Goal: Download file/media

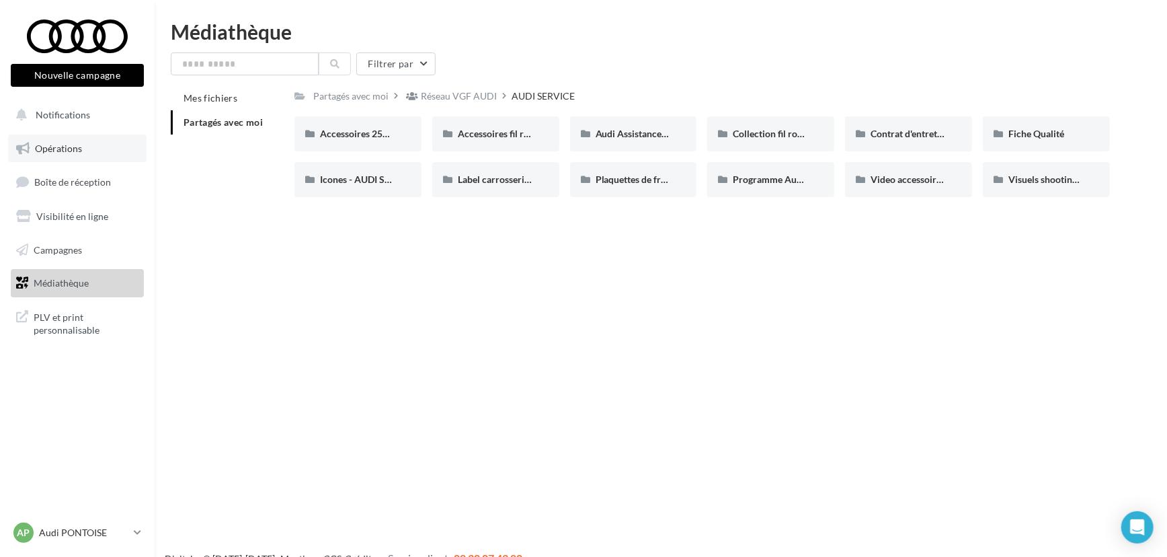
click at [61, 154] on link "Opérations" at bounding box center [77, 148] width 138 height 28
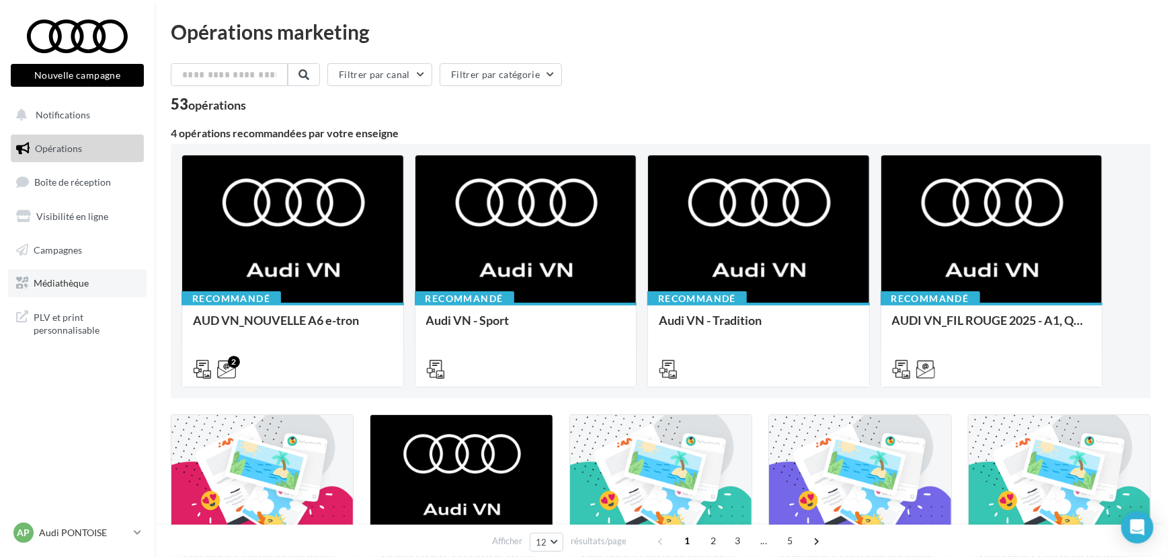
click at [83, 282] on span "Médiathèque" at bounding box center [61, 282] width 55 height 11
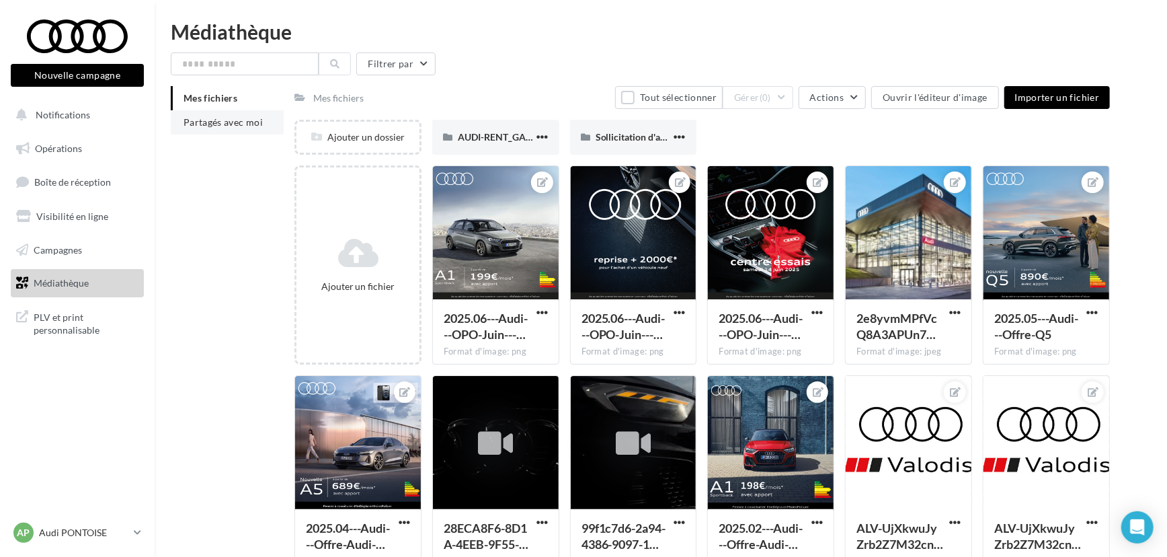
click at [254, 122] on span "Partagés avec moi" at bounding box center [222, 121] width 79 height 11
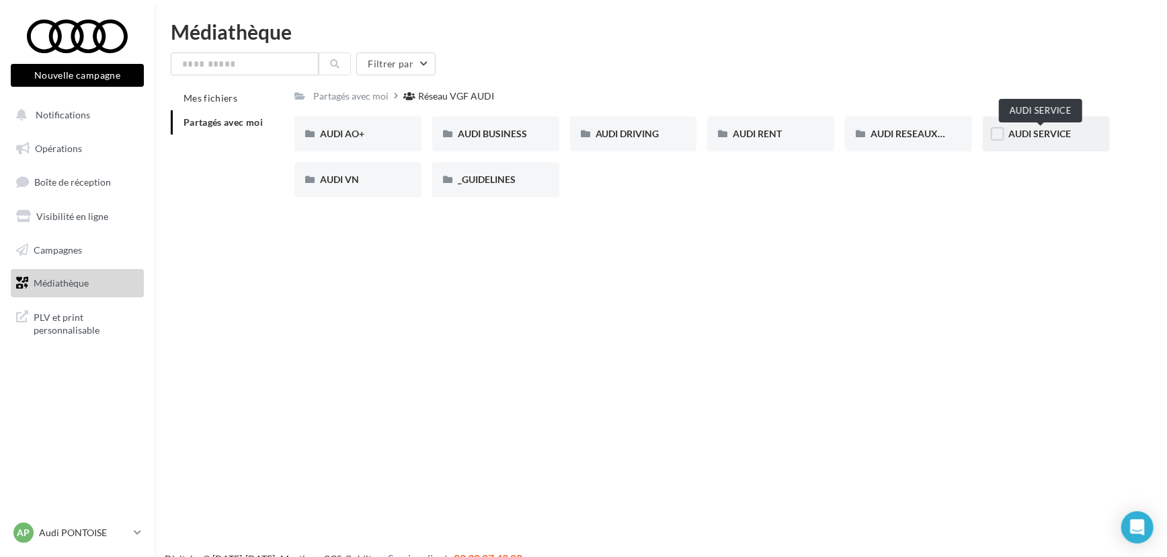
click at [1032, 136] on span "AUDI SERVICE" at bounding box center [1039, 133] width 63 height 11
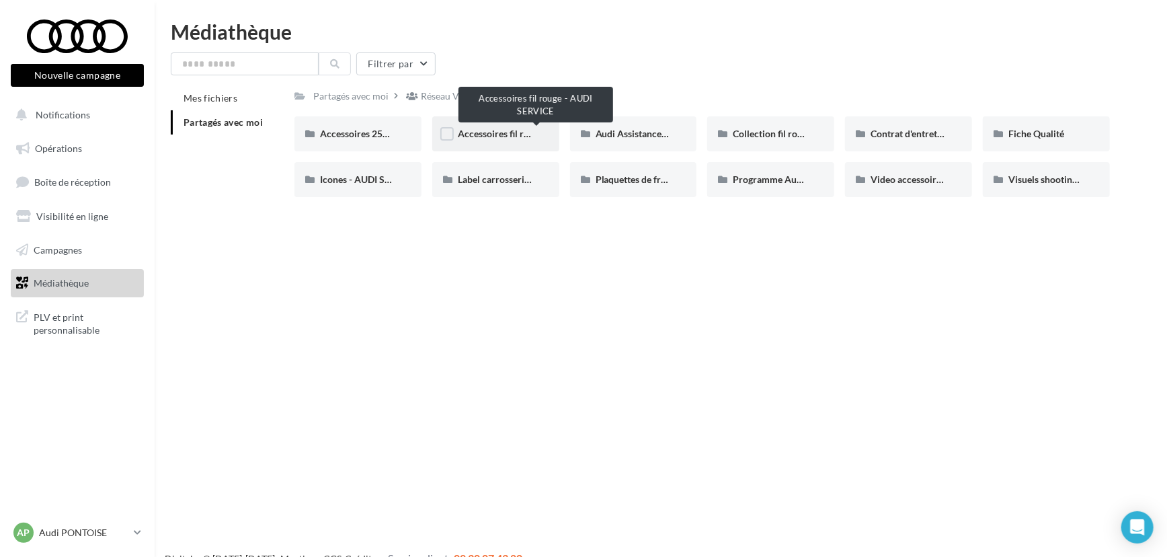
click at [467, 132] on span "Accessoires fil rouge - AUDI SERVICE" at bounding box center [536, 133] width 156 height 11
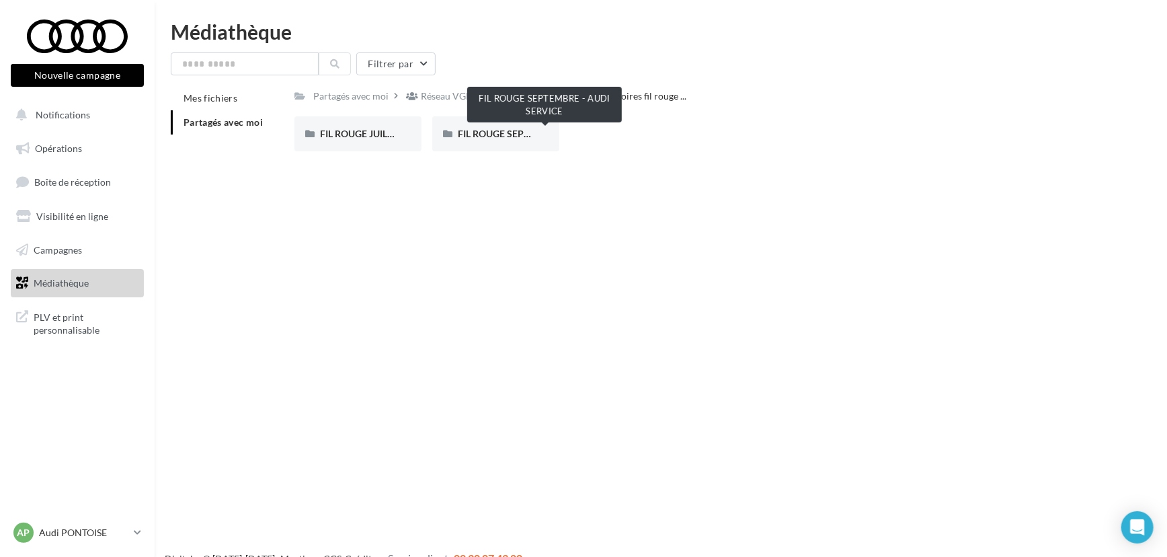
click at [467, 132] on span "FIL ROUGE SEPTEMBRE - AUDI SERVICE" at bounding box center [544, 133] width 173 height 11
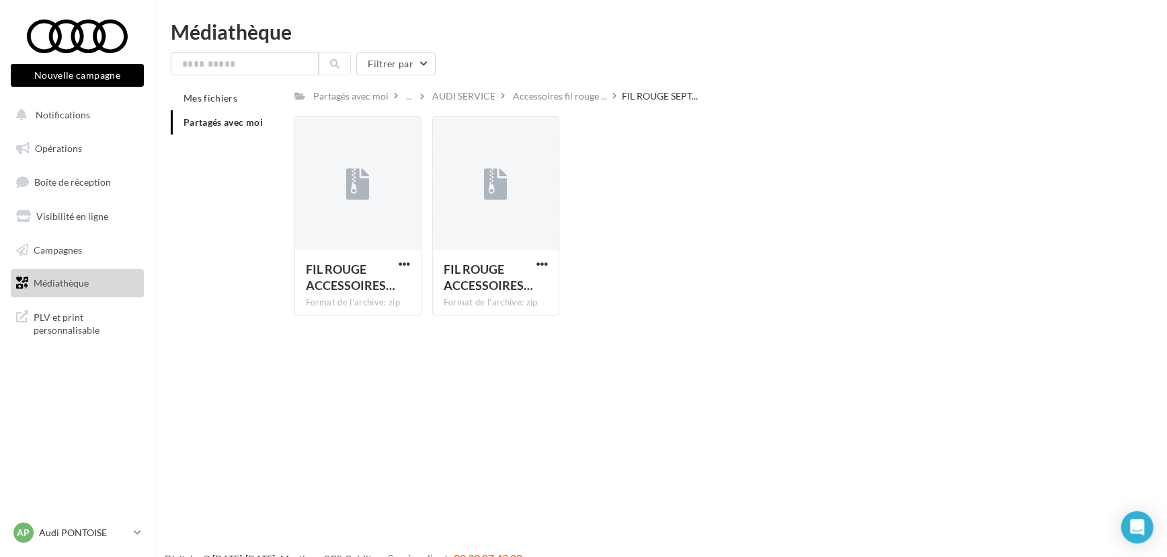
click at [462, 83] on div "Filtrer par Mes fichiers Partagés avec moi Partagés avec moi ... AUDI SERVICE A…" at bounding box center [661, 189] width 980 height 274
click at [463, 94] on div "AUDI SERVICE" at bounding box center [463, 95] width 63 height 13
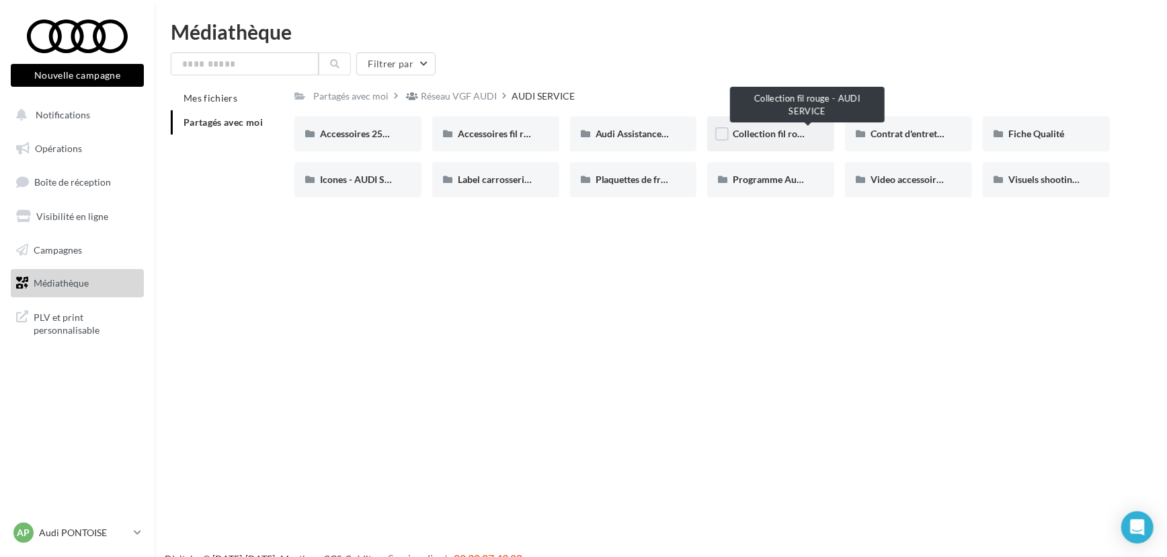
click at [774, 131] on span "Collection fil rouge - AUDI SERVICE" at bounding box center [807, 133] width 149 height 11
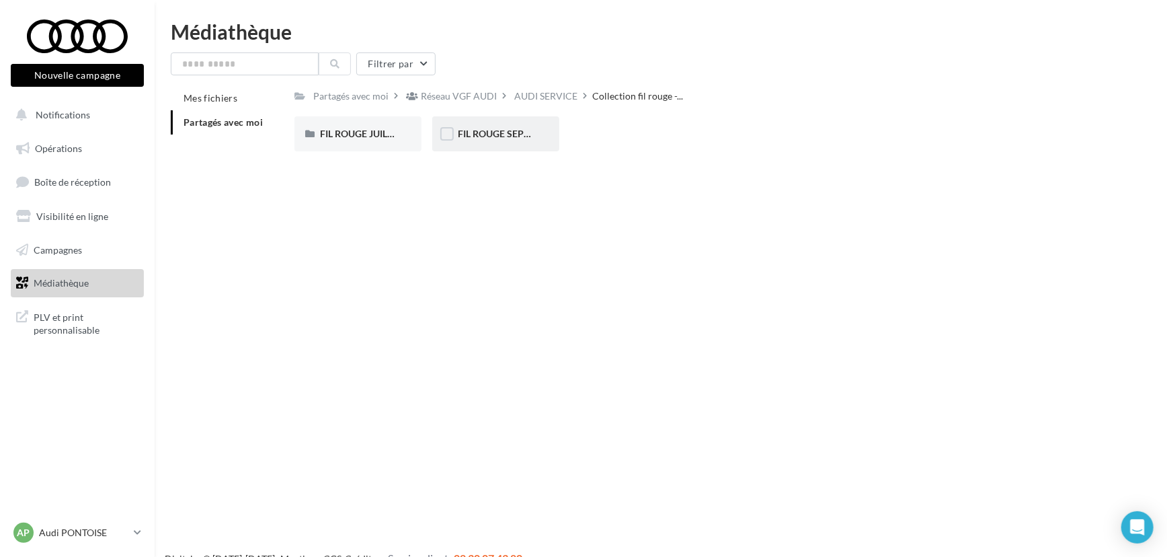
click at [482, 145] on div "FIL ROUGE SEPTEMBRE - AUDI SERVICE" at bounding box center [495, 133] width 127 height 35
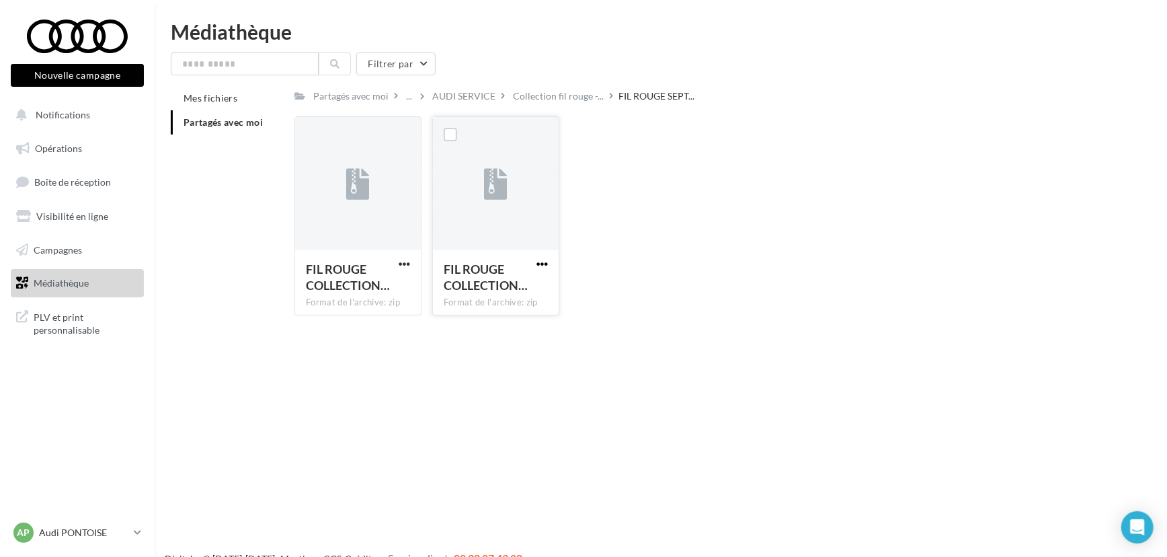
click at [543, 266] on span "button" at bounding box center [541, 263] width 11 height 11
click at [534, 285] on button "Télécharger" at bounding box center [483, 290] width 134 height 35
click at [550, 264] on div "FIL ROUGE COLLECTION… Format de l'archive: zip" at bounding box center [496, 281] width 126 height 63
click at [538, 265] on span "button" at bounding box center [541, 263] width 11 height 11
click at [526, 286] on button "Télécharger" at bounding box center [483, 290] width 134 height 35
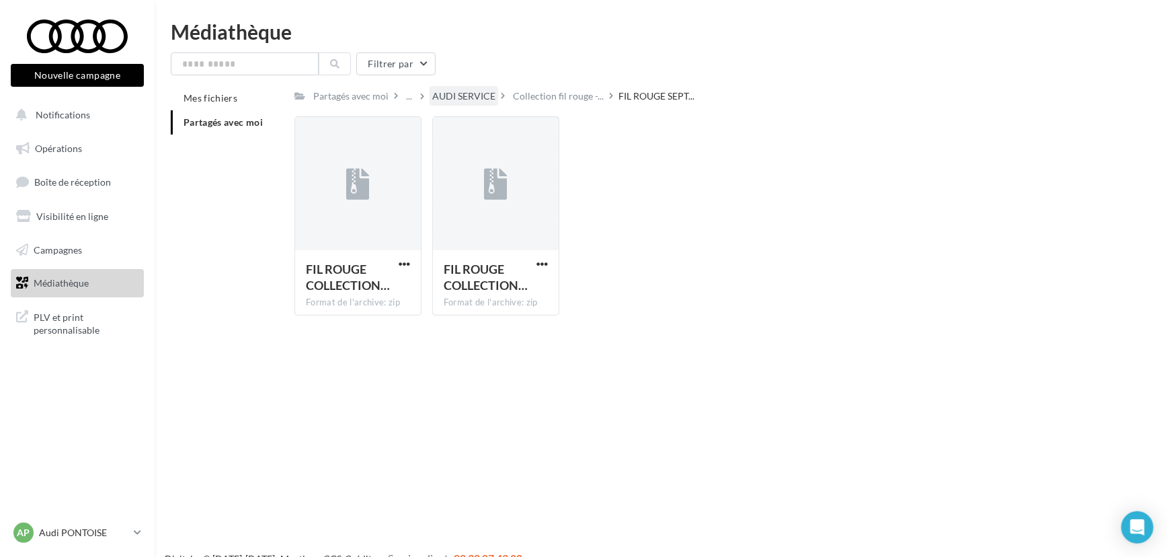
click at [462, 98] on div "AUDI SERVICE" at bounding box center [463, 95] width 63 height 13
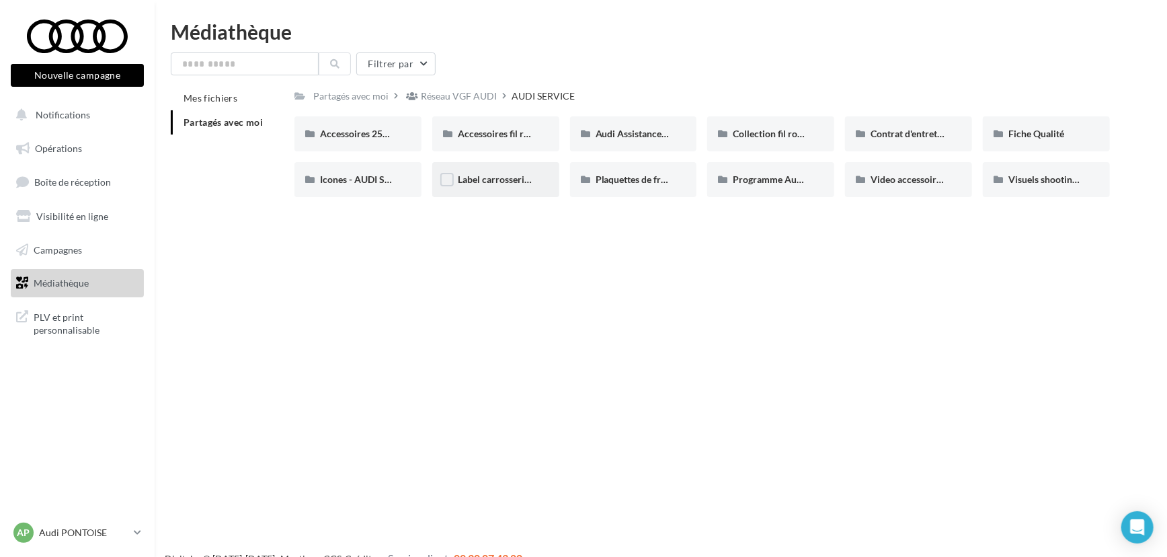
click at [505, 172] on div "Label carrosserie et label pare-brise - AUDI SERVICE" at bounding box center [495, 179] width 127 height 35
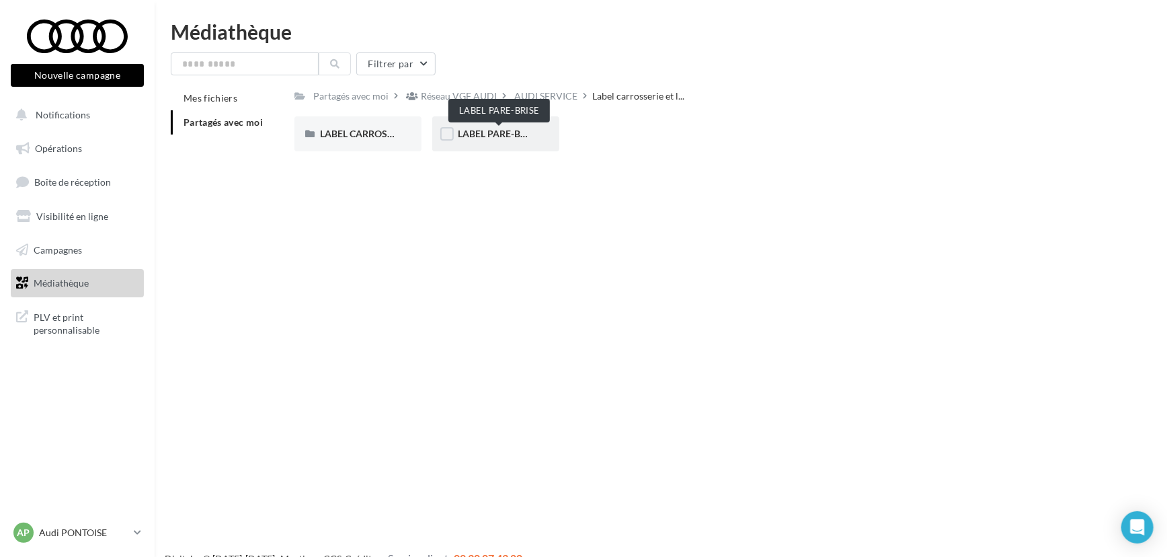
click at [502, 128] on span "LABEL PARE-BRISE" at bounding box center [499, 133] width 82 height 11
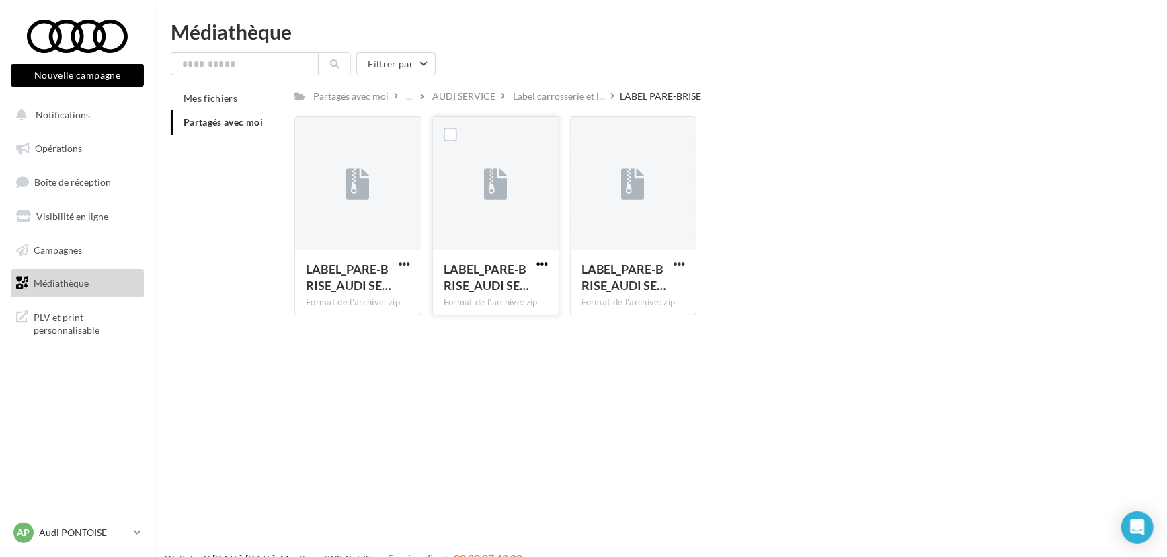
click at [540, 265] on span "button" at bounding box center [541, 263] width 11 height 11
click at [519, 292] on button "Télécharger" at bounding box center [483, 290] width 134 height 35
click at [450, 97] on div "AUDI SERVICE" at bounding box center [463, 95] width 63 height 13
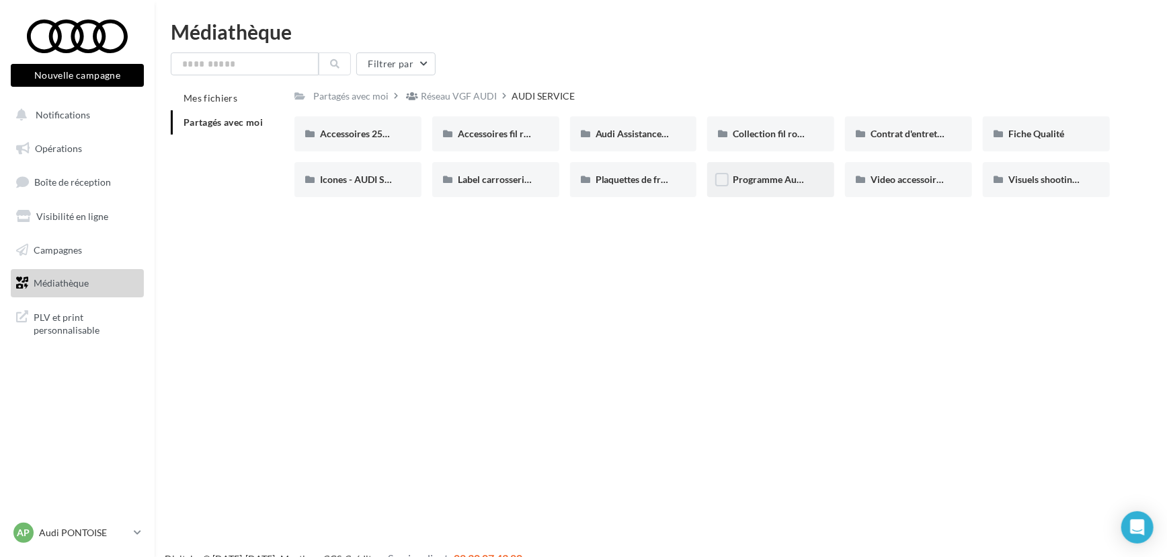
click at [778, 188] on div "Programme Audi 5+ - Segments 2&3 - AUDI SERVICE" at bounding box center [770, 179] width 127 height 35
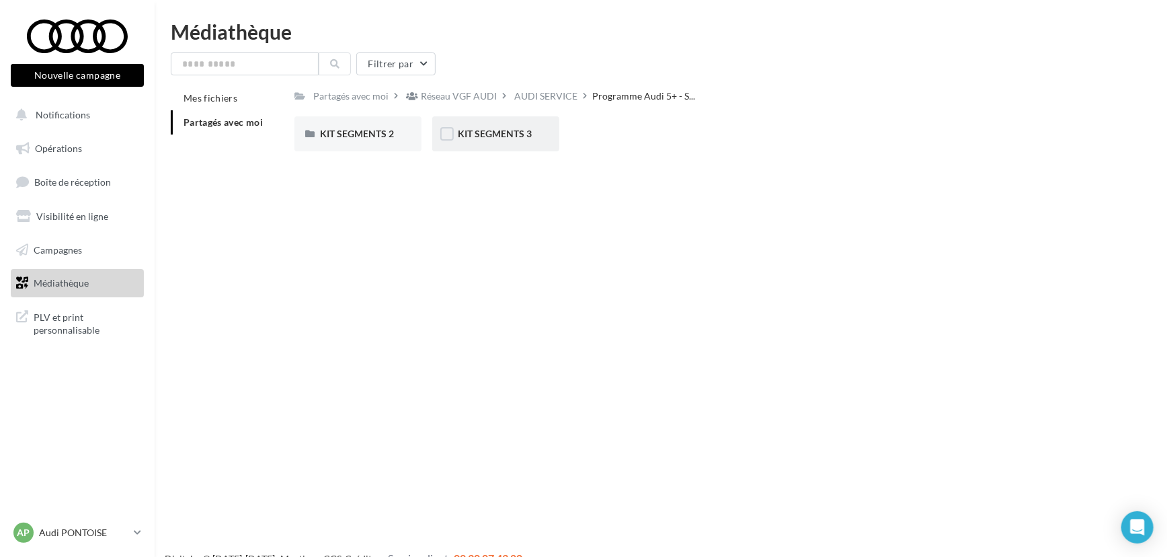
click at [524, 140] on div "KIT SEGMENTS 3" at bounding box center [496, 133] width 76 height 13
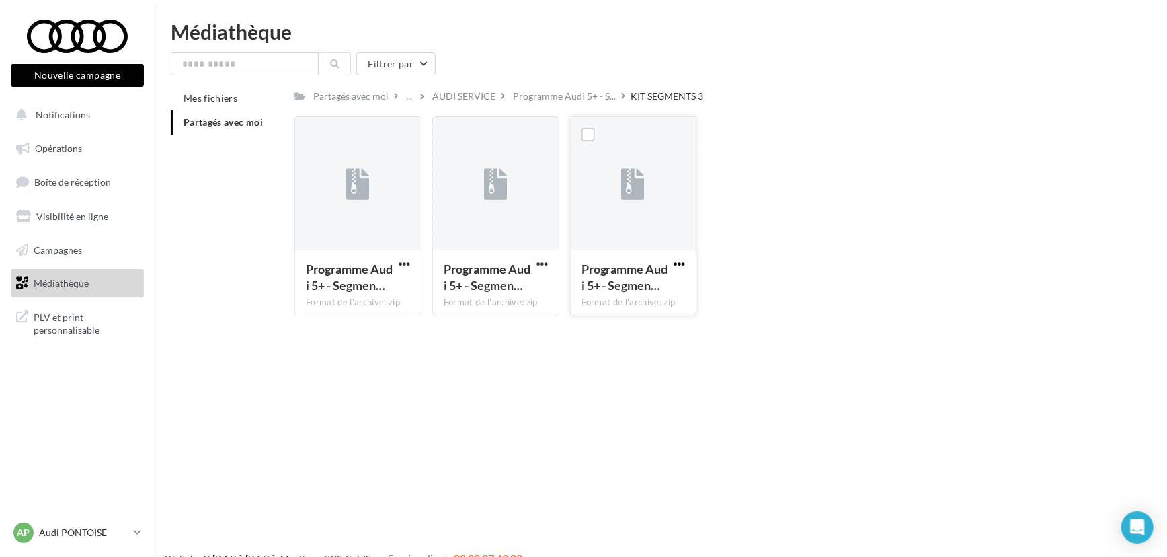
click at [678, 267] on span "button" at bounding box center [678, 263] width 11 height 11
drag, startPoint x: 669, startPoint y: 285, endPoint x: 792, endPoint y: 287, distance: 123.7
click at [669, 286] on button "Télécharger" at bounding box center [620, 290] width 134 height 35
